Goal: Transaction & Acquisition: Purchase product/service

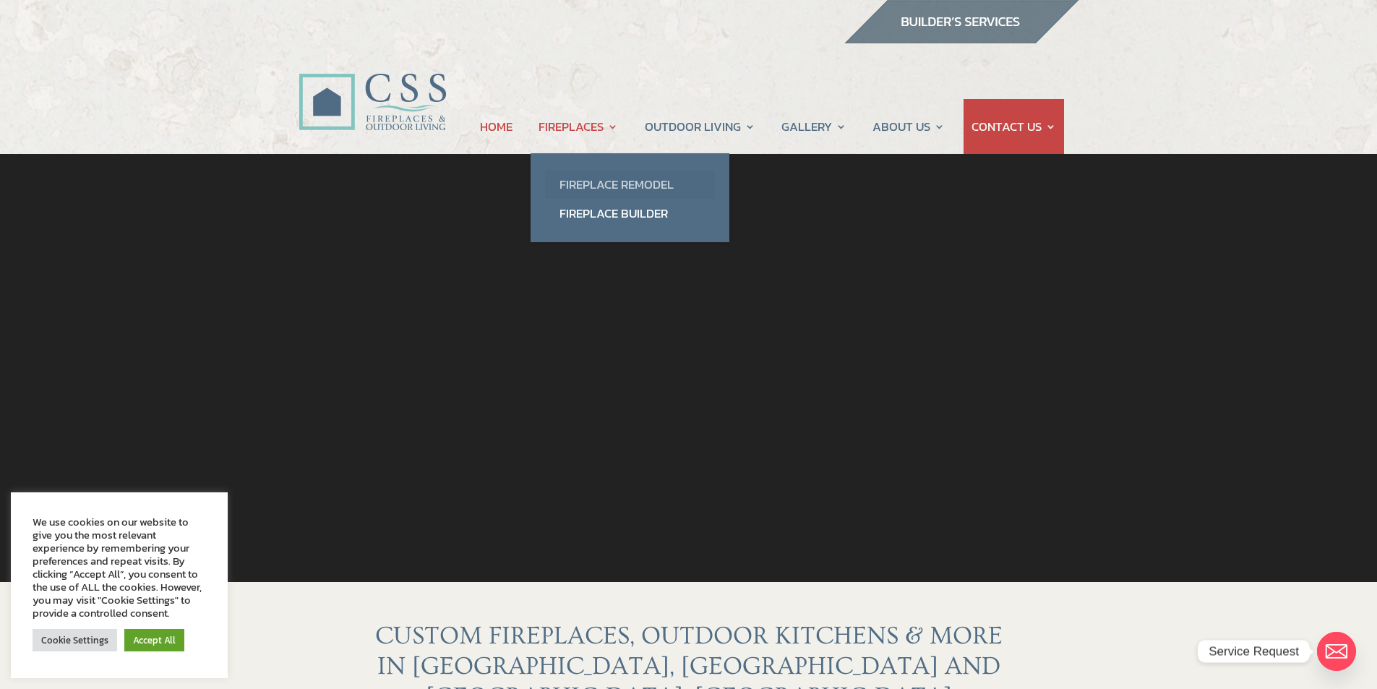
click at [586, 181] on link "Fireplace Remodel" at bounding box center [630, 184] width 170 height 29
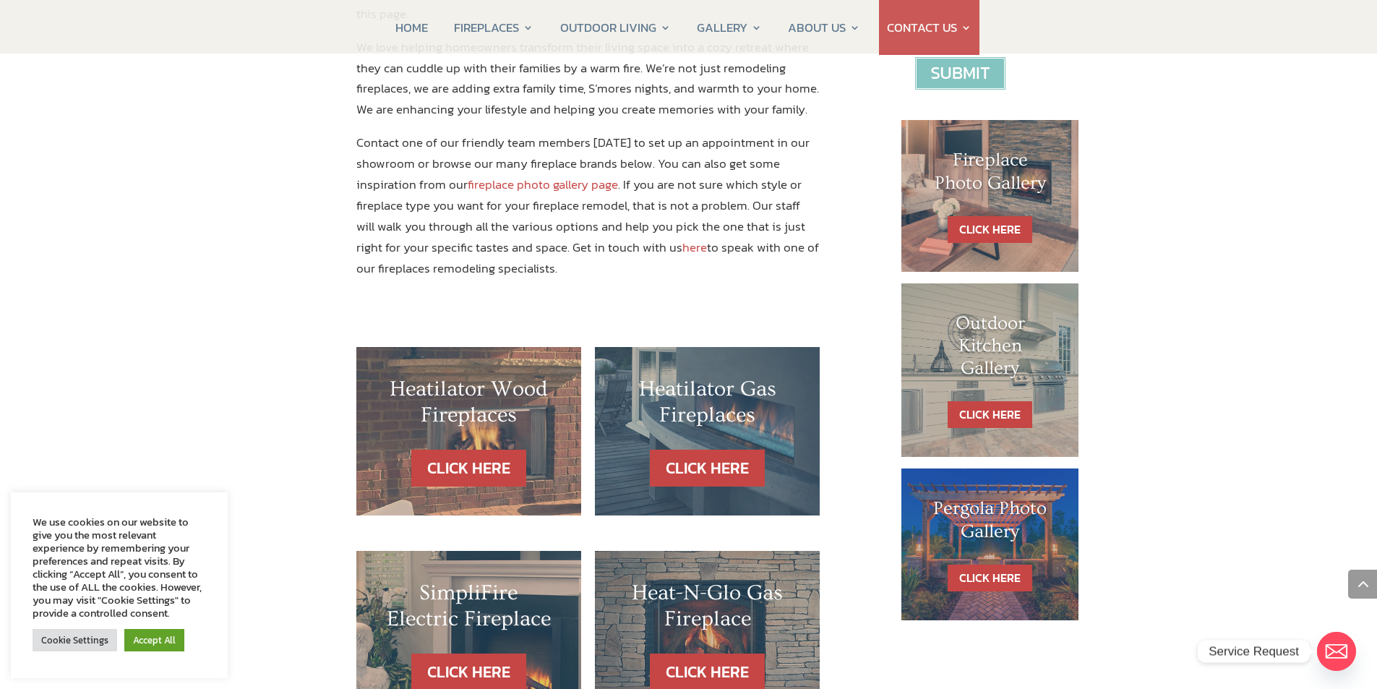
scroll to position [650, 0]
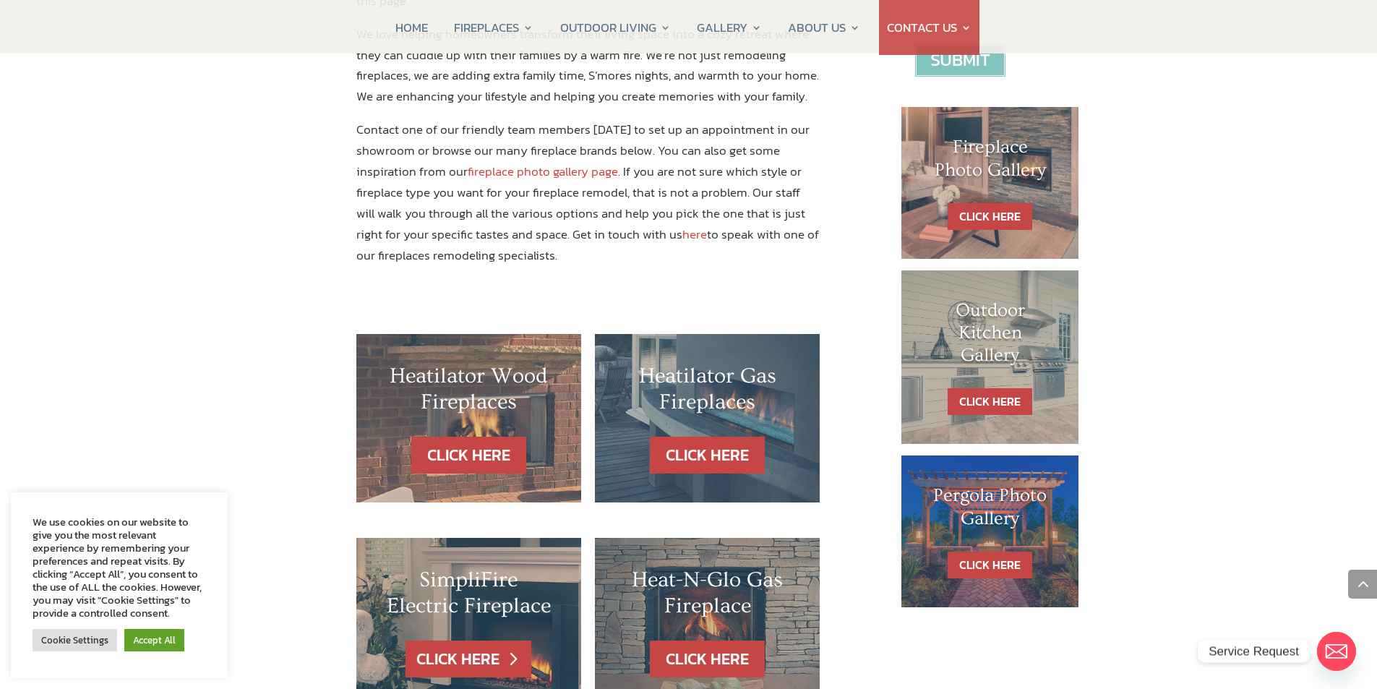
click at [498, 640] on link "CLICK HERE" at bounding box center [468, 658] width 126 height 37
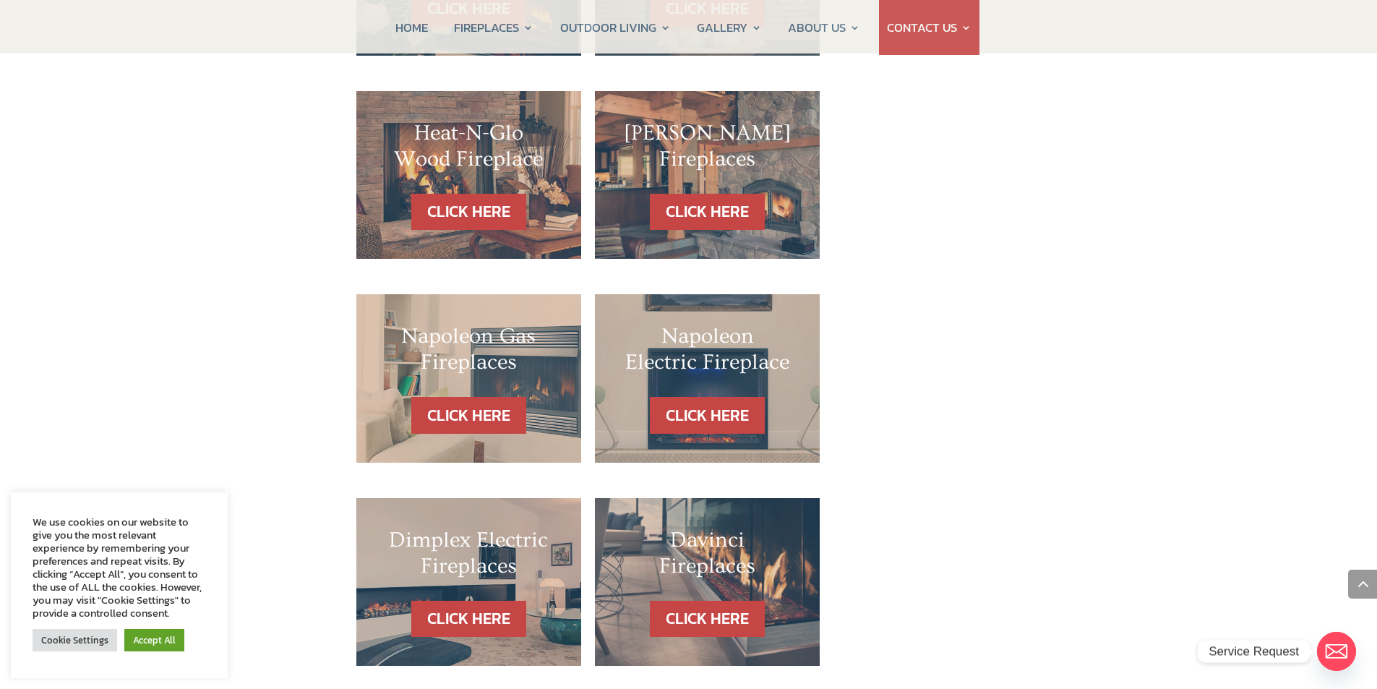
scroll to position [1373, 0]
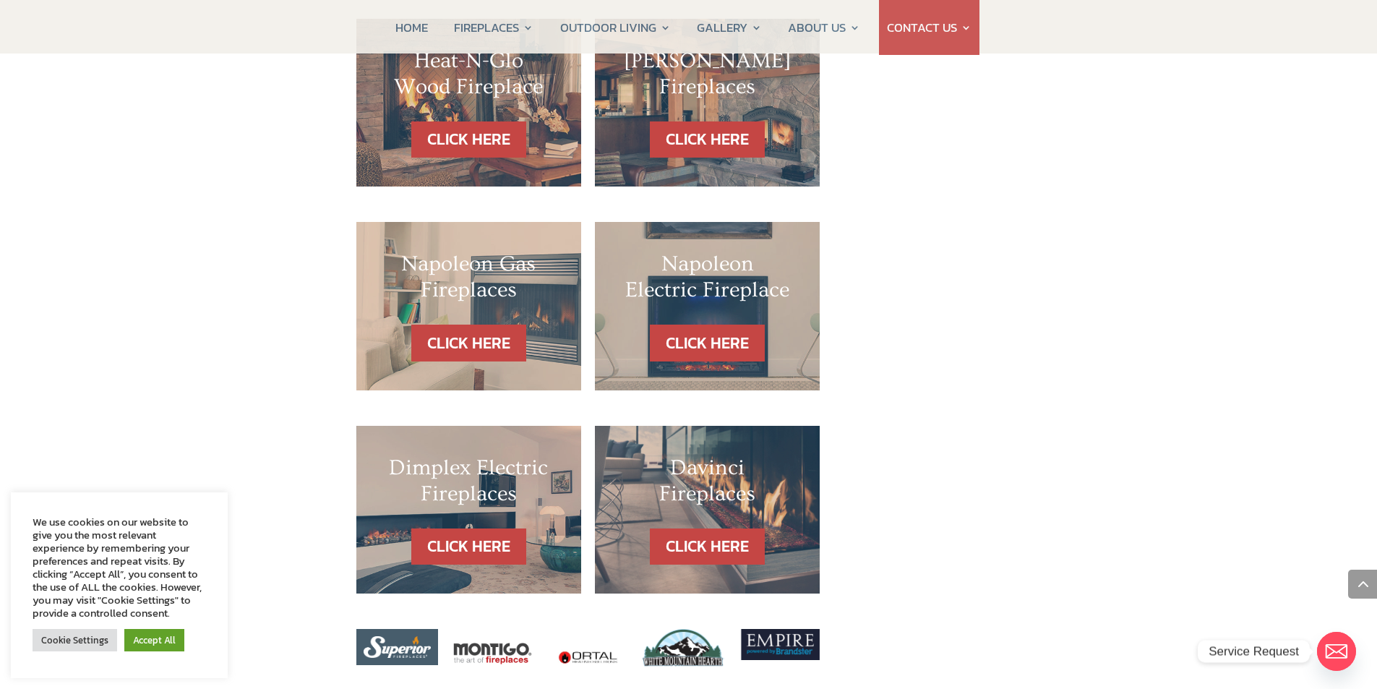
click at [389, 479] on div "Dimplex Electric Fireplaces" at bounding box center [468, 492] width 167 height 74
click at [392, 528] on div "CLICK HERE" at bounding box center [468, 546] width 167 height 37
click at [439, 528] on link "CLICK HERE" at bounding box center [468, 546] width 126 height 37
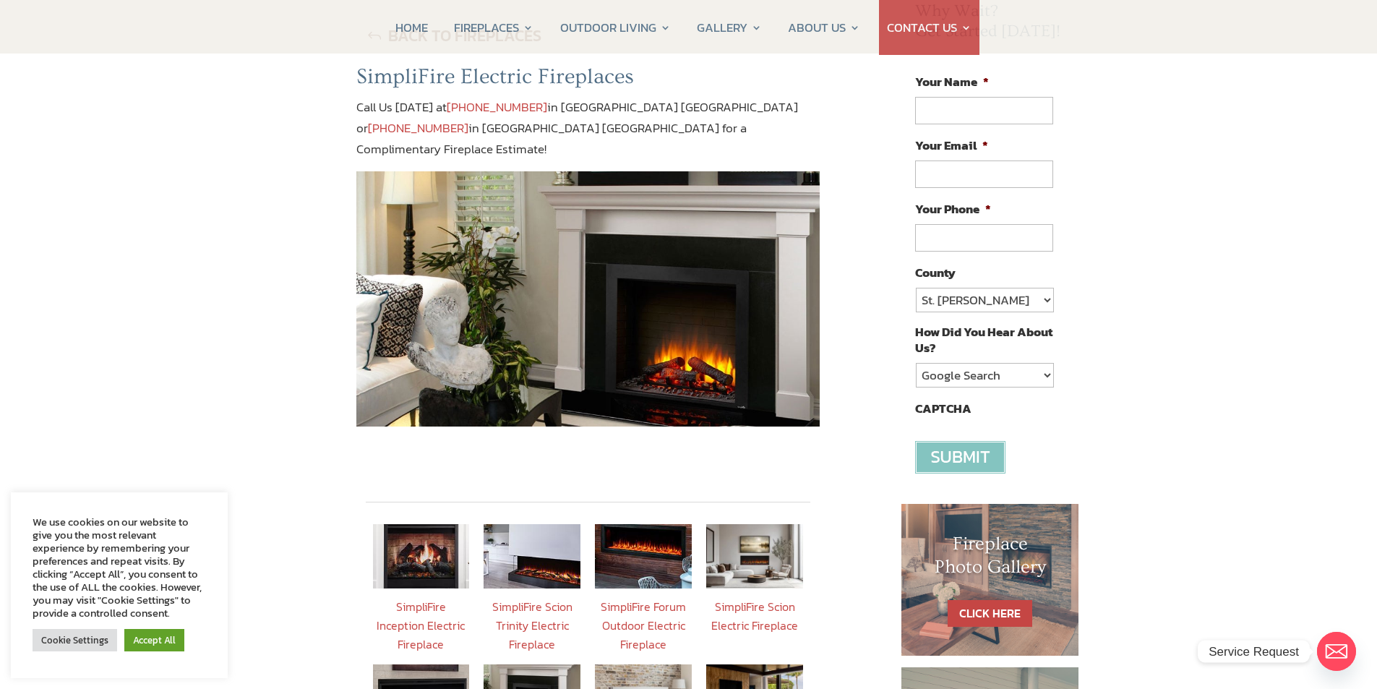
scroll to position [217, 0]
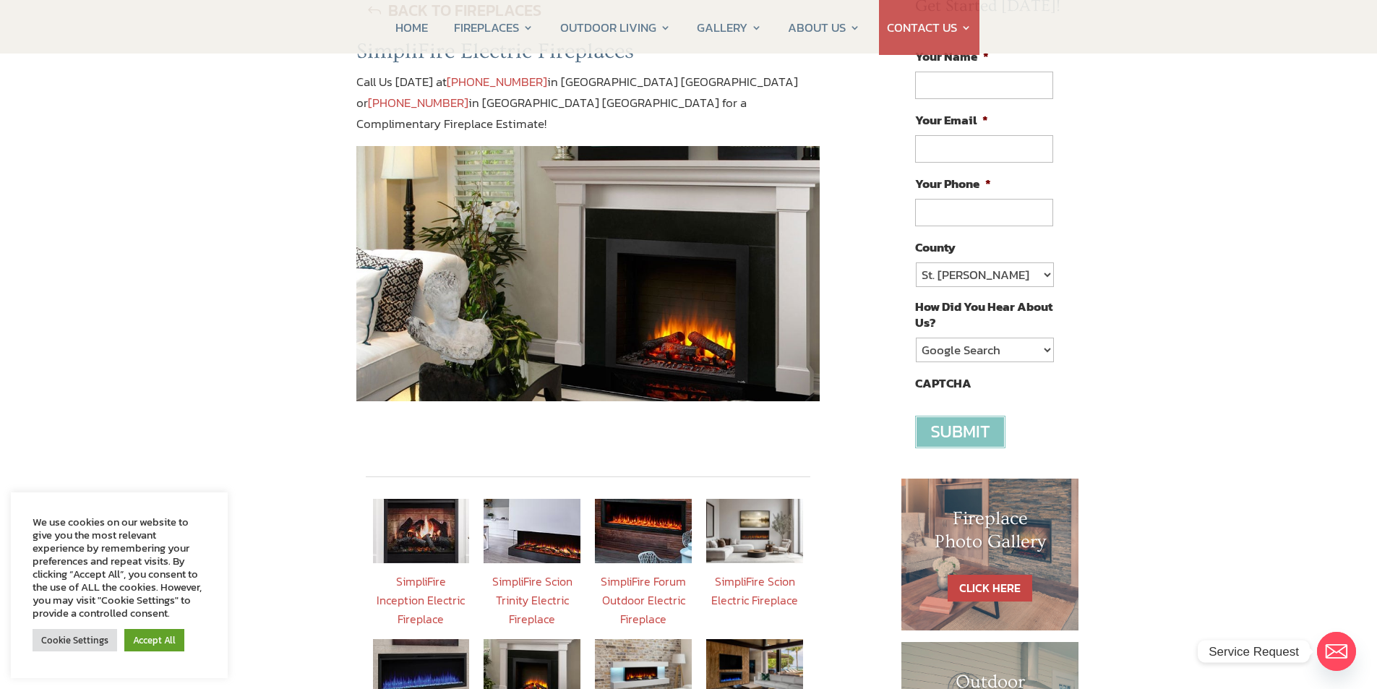
click at [650, 499] on img at bounding box center [643, 531] width 97 height 64
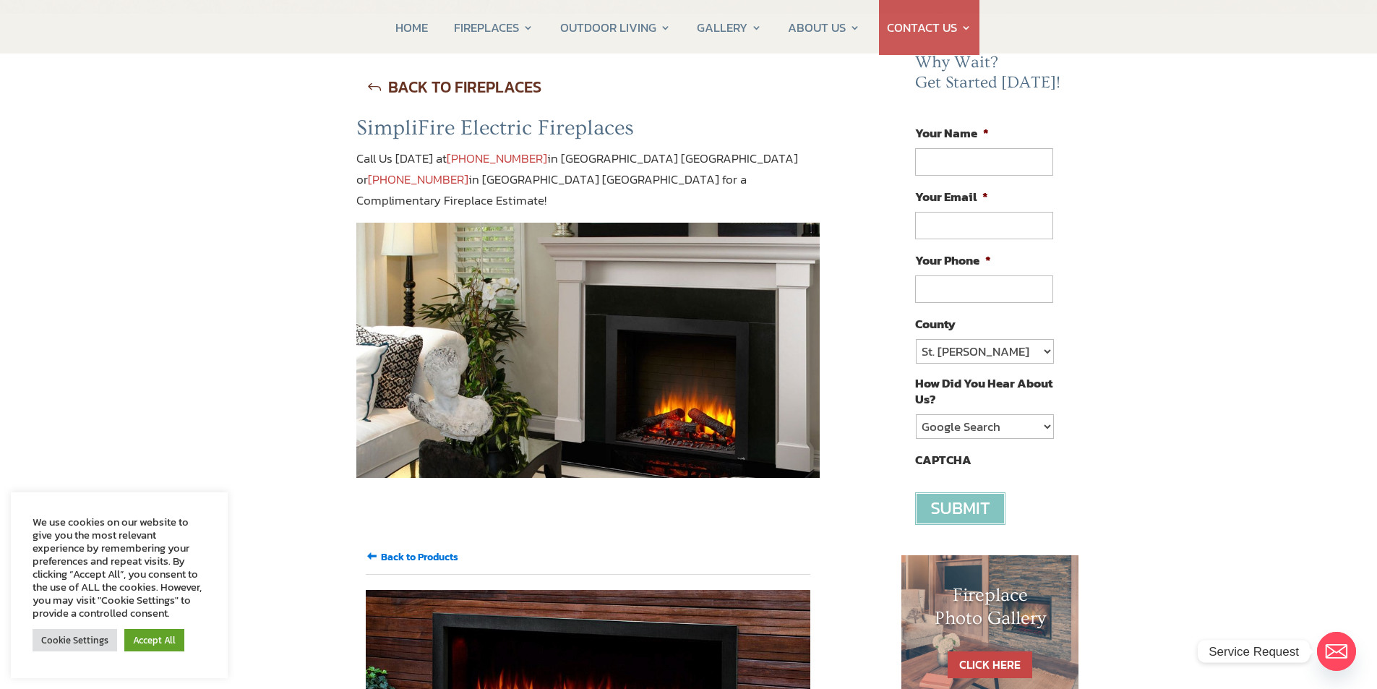
scroll to position [72, 0]
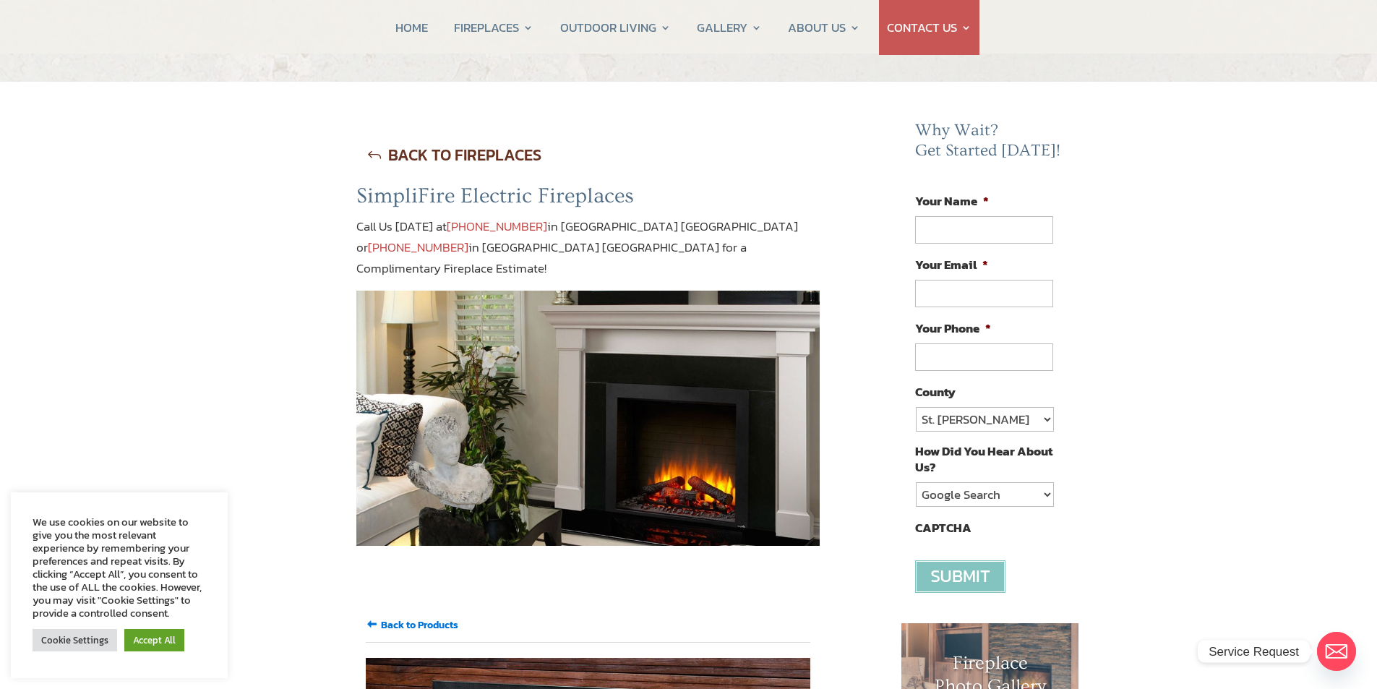
scroll to position [217, 0]
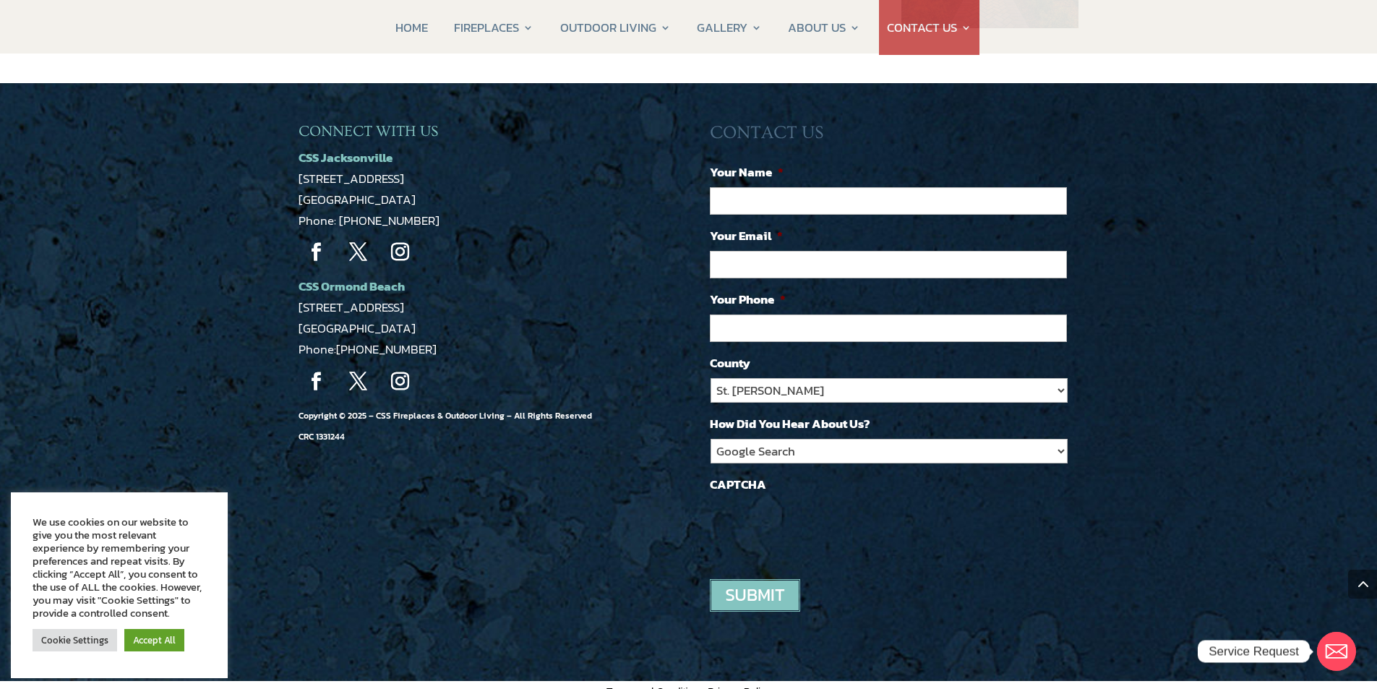
scroll to position [1243, 0]
